Goal: Transaction & Acquisition: Subscribe to service/newsletter

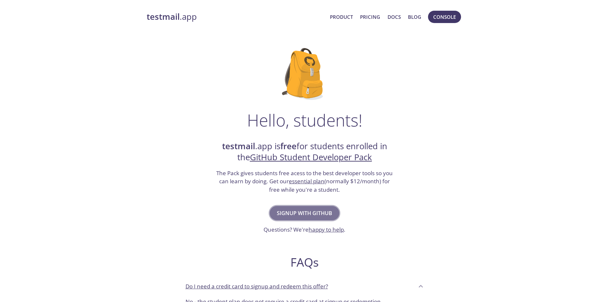
click at [311, 212] on span "Signup with GitHub" at bounding box center [304, 212] width 55 height 9
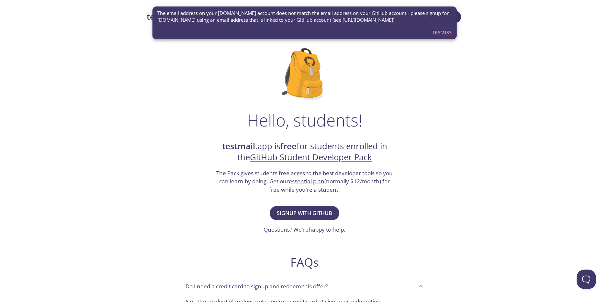
drag, startPoint x: 411, startPoint y: 25, endPoint x: 151, endPoint y: 13, distance: 260.6
click at [151, 13] on div "testmail .app Product Pricing Docs Blog Console Hello, students! testmail .app …" at bounding box center [304, 287] width 609 height 563
click at [501, 90] on div "testmail .app Product Pricing Docs Blog Console Hello, students! testmail .app …" at bounding box center [304, 287] width 609 height 563
drag, startPoint x: 435, startPoint y: 70, endPoint x: 437, endPoint y: 65, distance: 4.9
click at [435, 69] on div "Hello, students! testmail .app is free for students enrolled in the GitHub Stud…" at bounding box center [305, 235] width 316 height 395
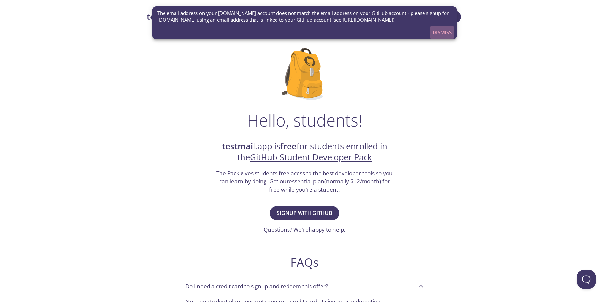
click at [443, 33] on span "Dismiss" at bounding box center [442, 32] width 19 height 8
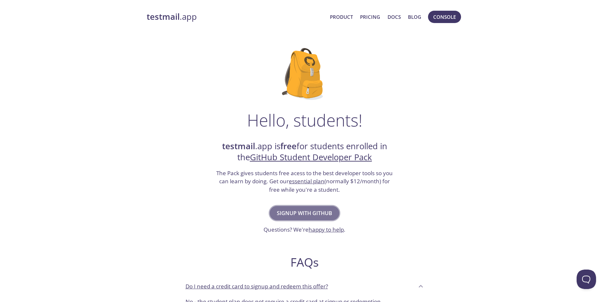
click at [305, 212] on span "Signup with GitHub" at bounding box center [304, 212] width 55 height 9
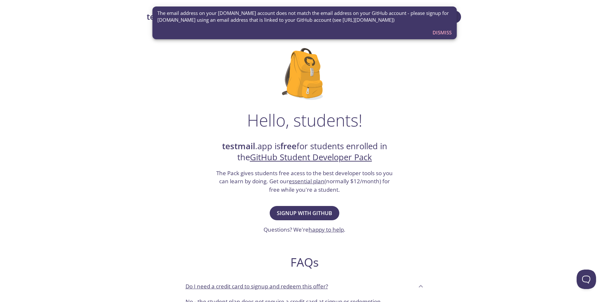
click at [461, 100] on div "Hello, students! testmail .app is free for students enrolled in the GitHub Stud…" at bounding box center [305, 235] width 316 height 395
click at [418, 99] on div "Hello, students! testmail .app is free for students enrolled in the GitHub Stud…" at bounding box center [305, 235] width 316 height 395
click at [439, 33] on span "Dismiss" at bounding box center [442, 32] width 19 height 8
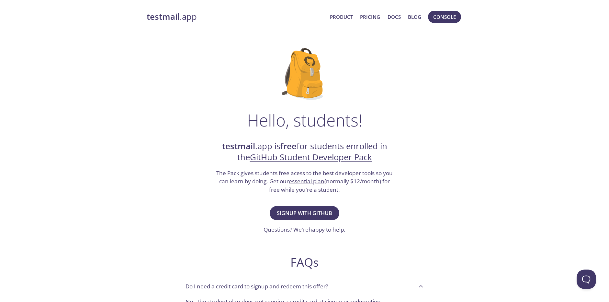
click at [192, 17] on link "testmail .app" at bounding box center [236, 16] width 178 height 11
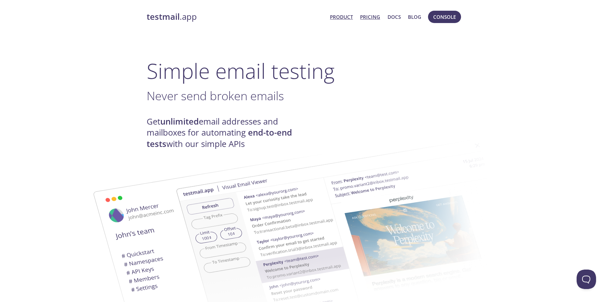
click at [375, 17] on link "Pricing" at bounding box center [370, 17] width 20 height 8
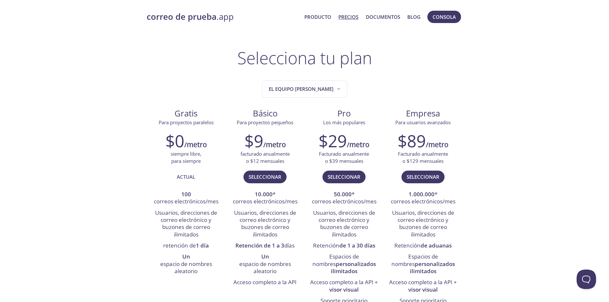
click at [314, 60] on font "Selecciona tu plan" at bounding box center [304, 57] width 135 height 23
click at [313, 87] on font "El equipo de Jhon" at bounding box center [301, 88] width 65 height 6
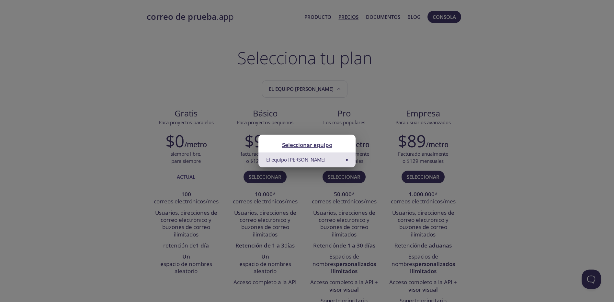
click at [348, 91] on div "Seleccionar equipo El equipo de Jhon" at bounding box center [307, 151] width 614 height 302
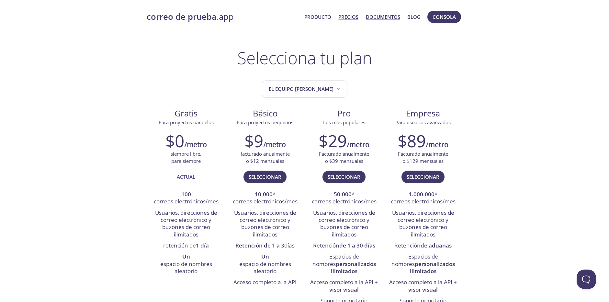
click at [385, 16] on font "Documentos" at bounding box center [383, 17] width 34 height 6
click at [249, 181] on font "Seleccionar" at bounding box center [265, 176] width 33 height 8
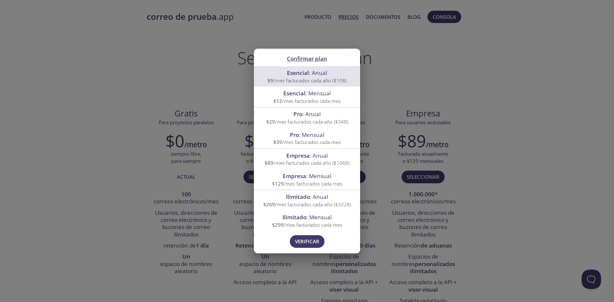
drag, startPoint x: 309, startPoint y: 238, endPoint x: 322, endPoint y: 205, distance: 35.2
click at [321, 209] on div "Confirmar plan Esencial : Anual $9 /mes facturados cada año ($108) Esencial : M…" at bounding box center [307, 151] width 106 height 204
click at [315, 239] on font "Verificar" at bounding box center [307, 241] width 24 height 6
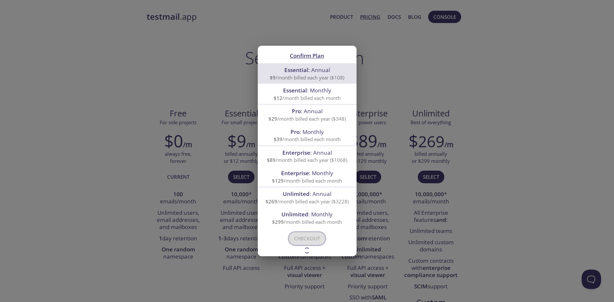
click at [218, 55] on div "Confirm Plan Essential : Annual $9 /month billed each year ($108) Essential : M…" at bounding box center [307, 151] width 614 height 302
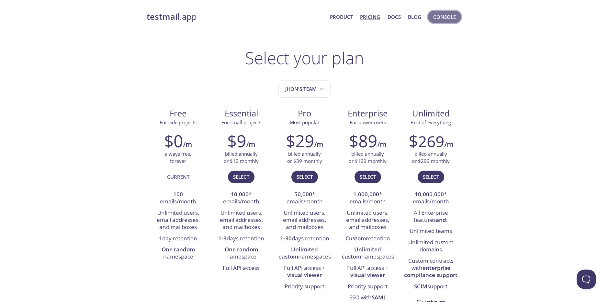
click at [448, 20] on span "Console" at bounding box center [444, 17] width 23 height 8
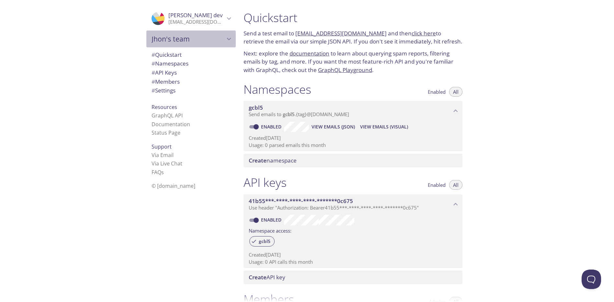
click at [220, 37] on span "Jhon's team" at bounding box center [188, 38] width 73 height 9
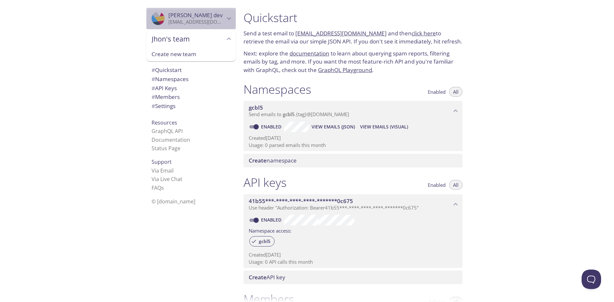
click at [227, 19] on icon "Jhon dev" at bounding box center [229, 18] width 4 height 3
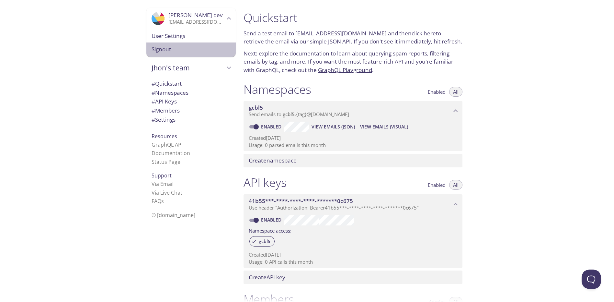
click at [169, 50] on span "Signout" at bounding box center [191, 49] width 79 height 8
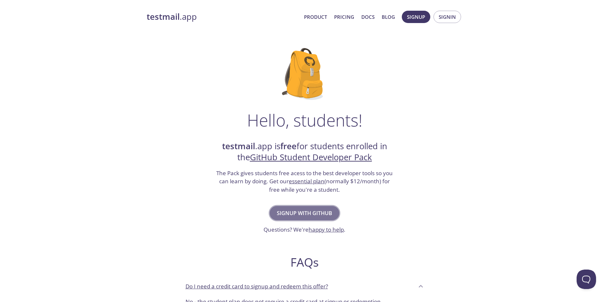
click at [301, 210] on span "Signup with GitHub" at bounding box center [304, 212] width 55 height 9
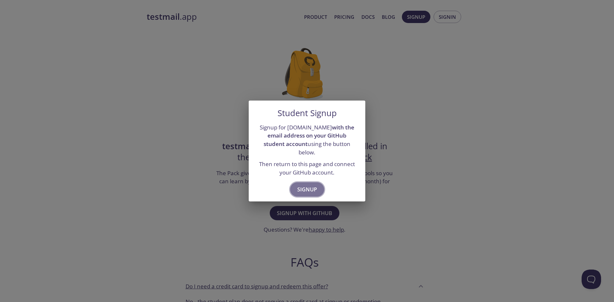
click at [306, 187] on span "Signup" at bounding box center [307, 189] width 20 height 9
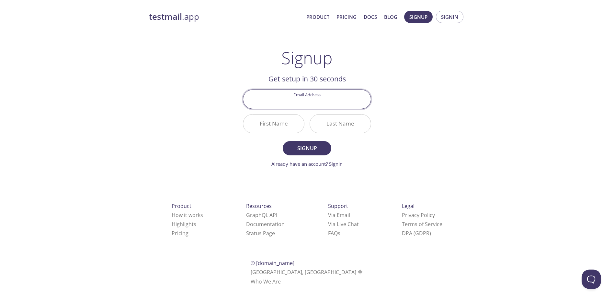
click at [313, 105] on input "Email Address" at bounding box center [307, 99] width 128 height 18
click at [309, 105] on input "Email Address" at bounding box center [307, 99] width 128 height 18
paste input "jhonny.huallpa@upea.edu.bo"
click at [269, 105] on input "jhonny.huallpa@upea.edu.bo" at bounding box center [307, 99] width 128 height 18
type input "jhonny.huallpa@upea.edu.bo"
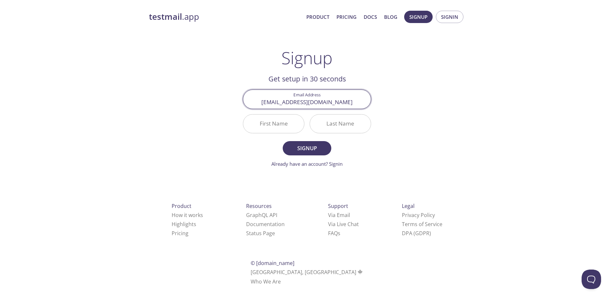
click at [277, 128] on input "First Name" at bounding box center [273, 123] width 61 height 18
type input "Jhonny"
click at [352, 125] on input "Last Name" at bounding box center [340, 123] width 61 height 18
type input "HuallpaRodriguez"
click at [318, 150] on span "Signup" at bounding box center [307, 147] width 34 height 9
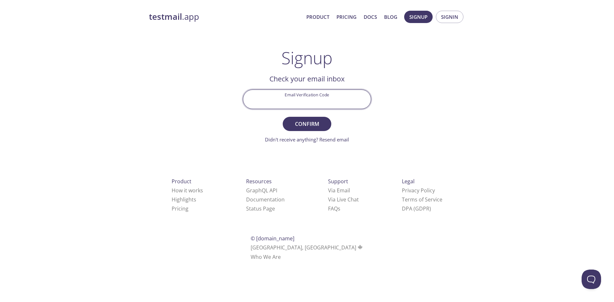
click at [295, 103] on input "Email Verification Code" at bounding box center [307, 99] width 128 height 18
paste input "YXH8YUE"
type input "YXH8YUE"
click at [321, 122] on span "Confirm" at bounding box center [307, 123] width 34 height 9
